Goal: Task Accomplishment & Management: Use online tool/utility

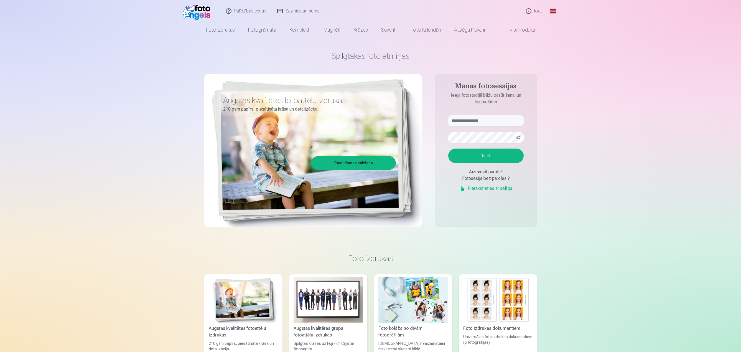
click at [535, 10] on link "Ieiet" at bounding box center [534, 11] width 27 height 22
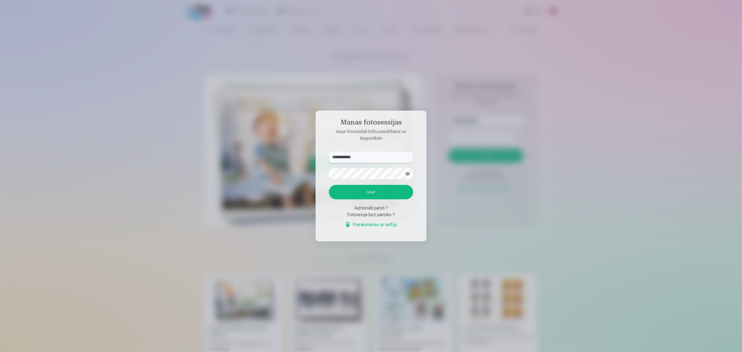
type input "**********"
click at [360, 195] on button "Ieiet" at bounding box center [371, 192] width 84 height 14
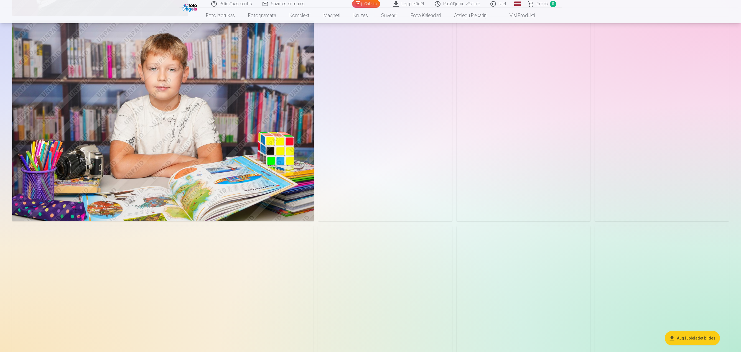
scroll to position [527, 0]
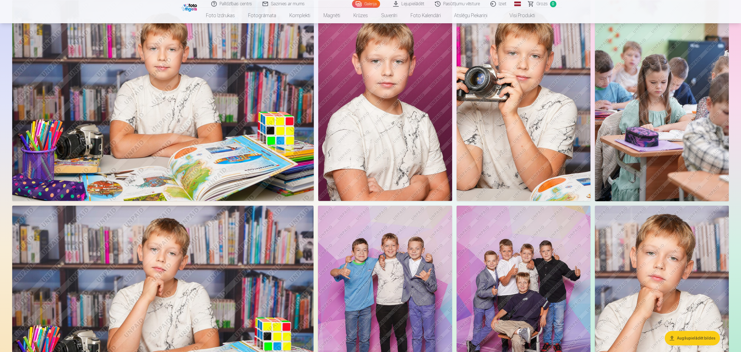
click at [634, 61] on img at bounding box center [662, 100] width 134 height 201
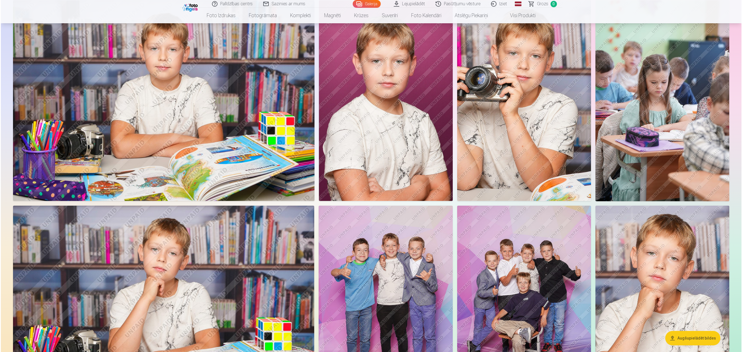
scroll to position [527, 0]
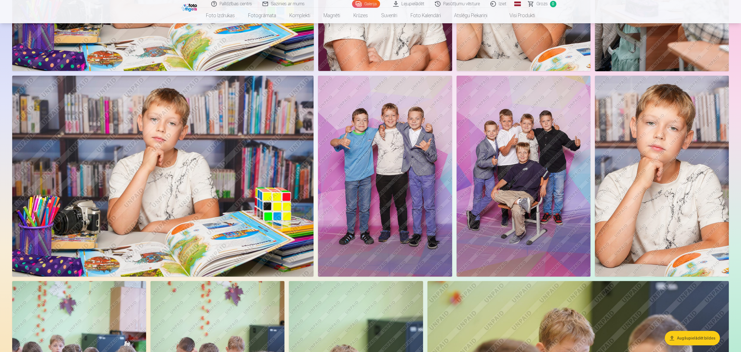
scroll to position [665, 0]
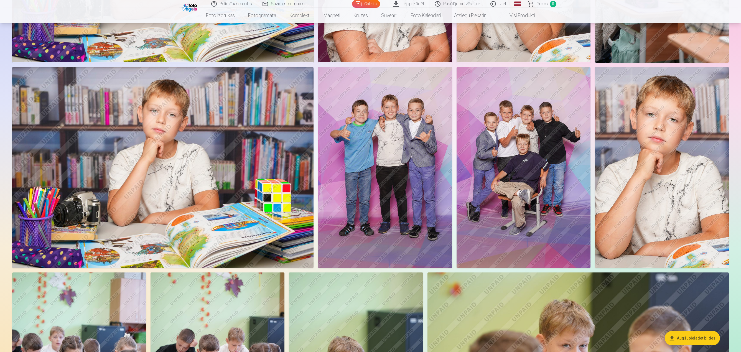
click at [398, 134] on img at bounding box center [385, 167] width 134 height 201
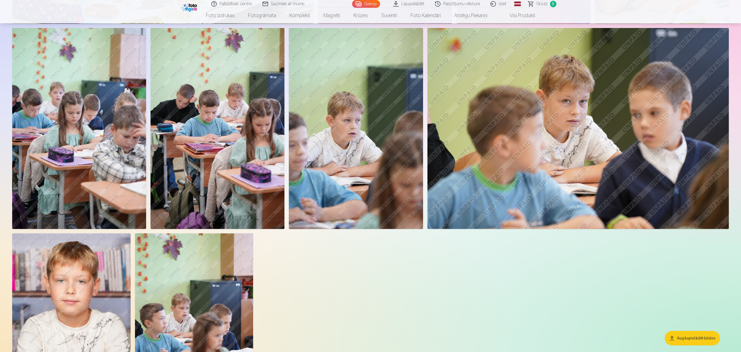
scroll to position [915, 0]
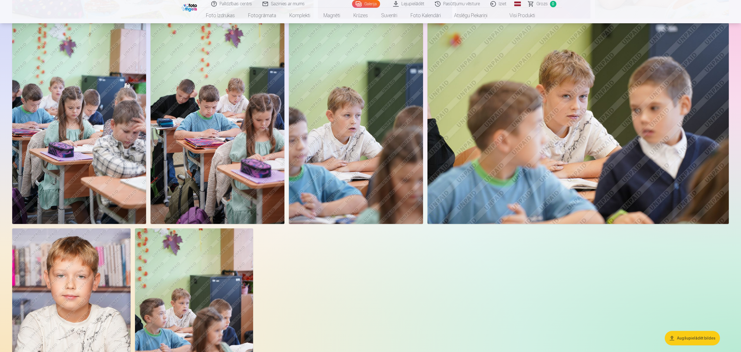
click at [356, 121] on img at bounding box center [356, 123] width 134 height 201
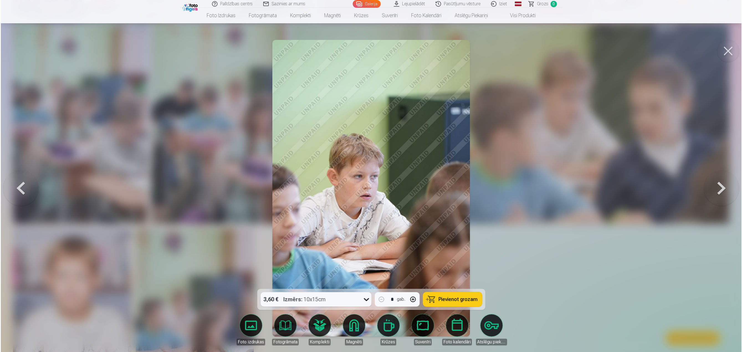
scroll to position [916, 0]
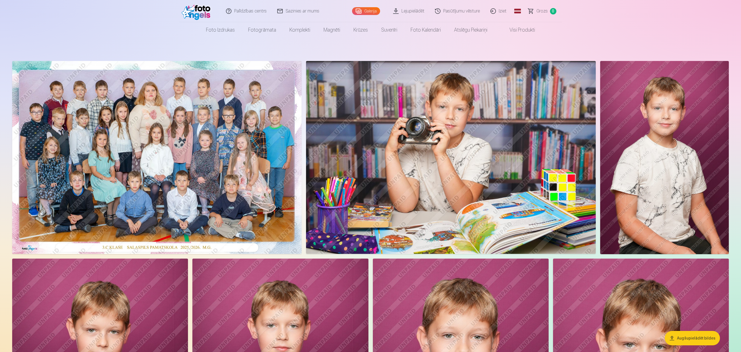
click at [143, 103] on img at bounding box center [156, 157] width 289 height 193
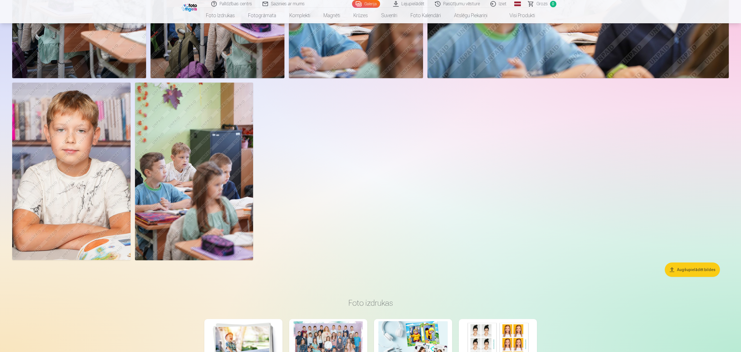
scroll to position [1220, 0]
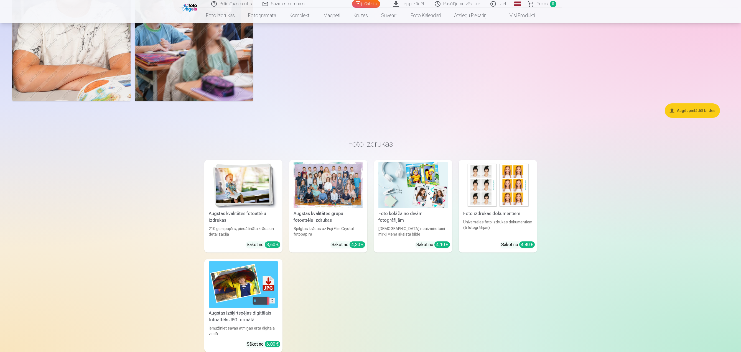
click at [681, 108] on button "Augšupielādēt bildes" at bounding box center [692, 110] width 55 height 14
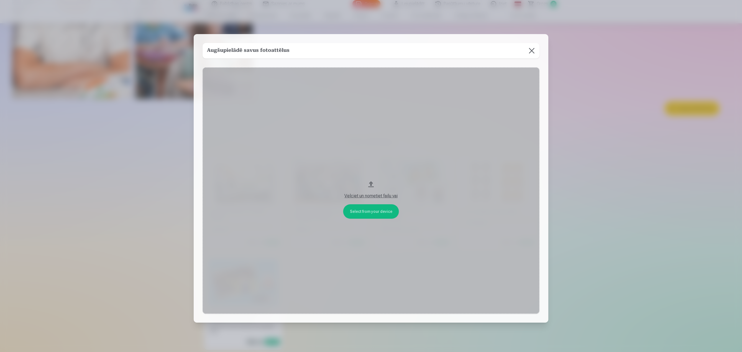
click at [532, 53] on button at bounding box center [532, 51] width 16 height 16
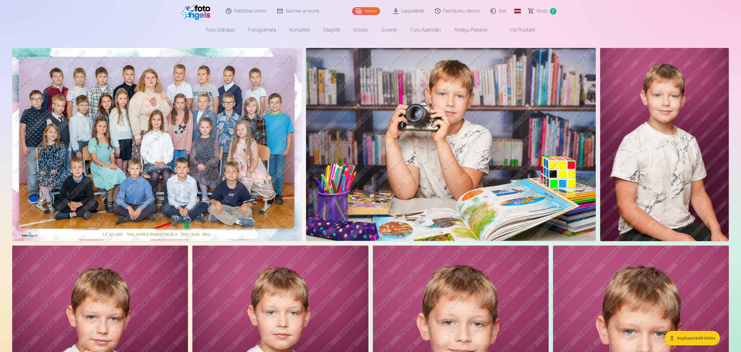
scroll to position [0, 0]
